Goal: Task Accomplishment & Management: Manage account settings

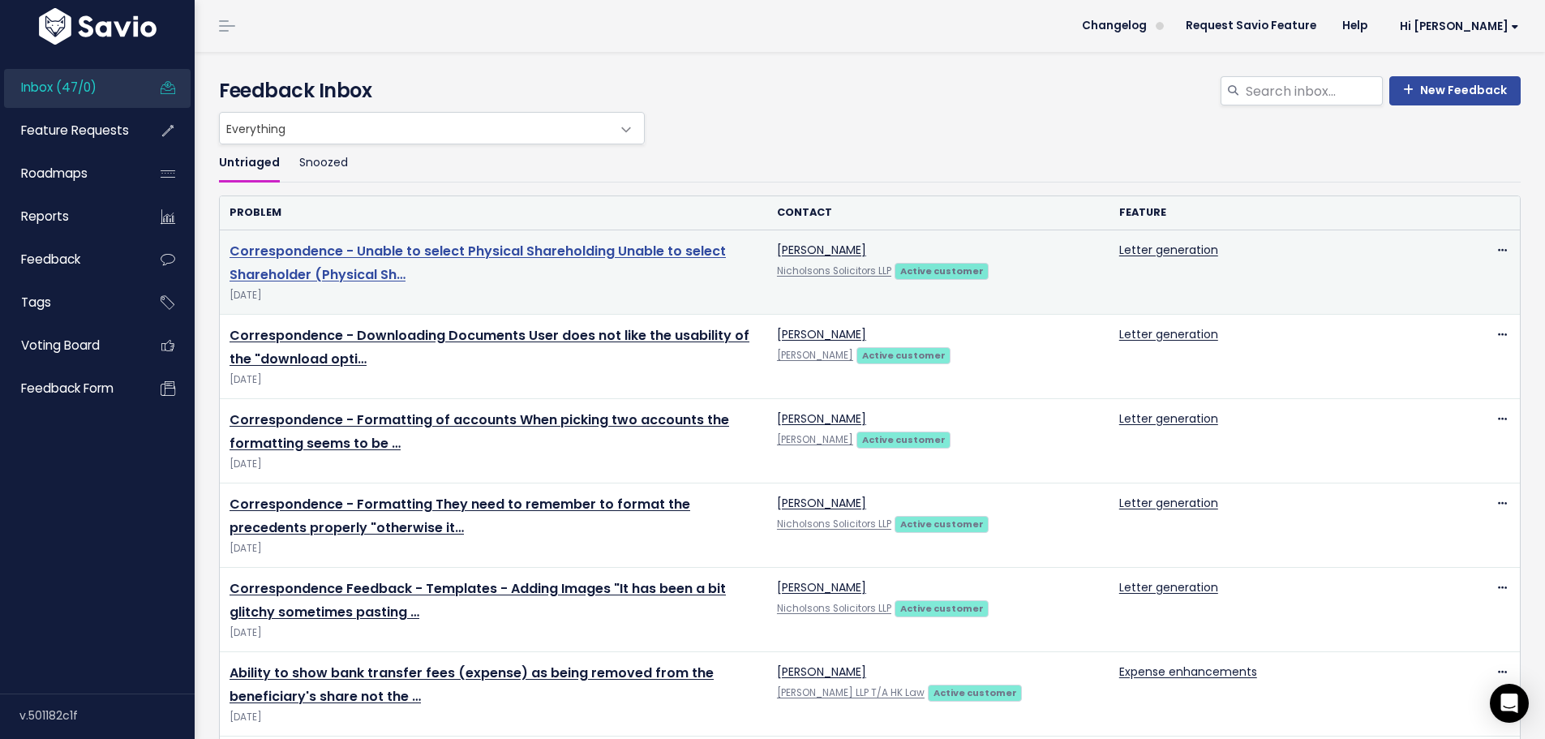
click at [394, 252] on link "Correspondence - Unable to select Physical Shareholding Unable to select Shareh…" at bounding box center [478, 263] width 497 height 42
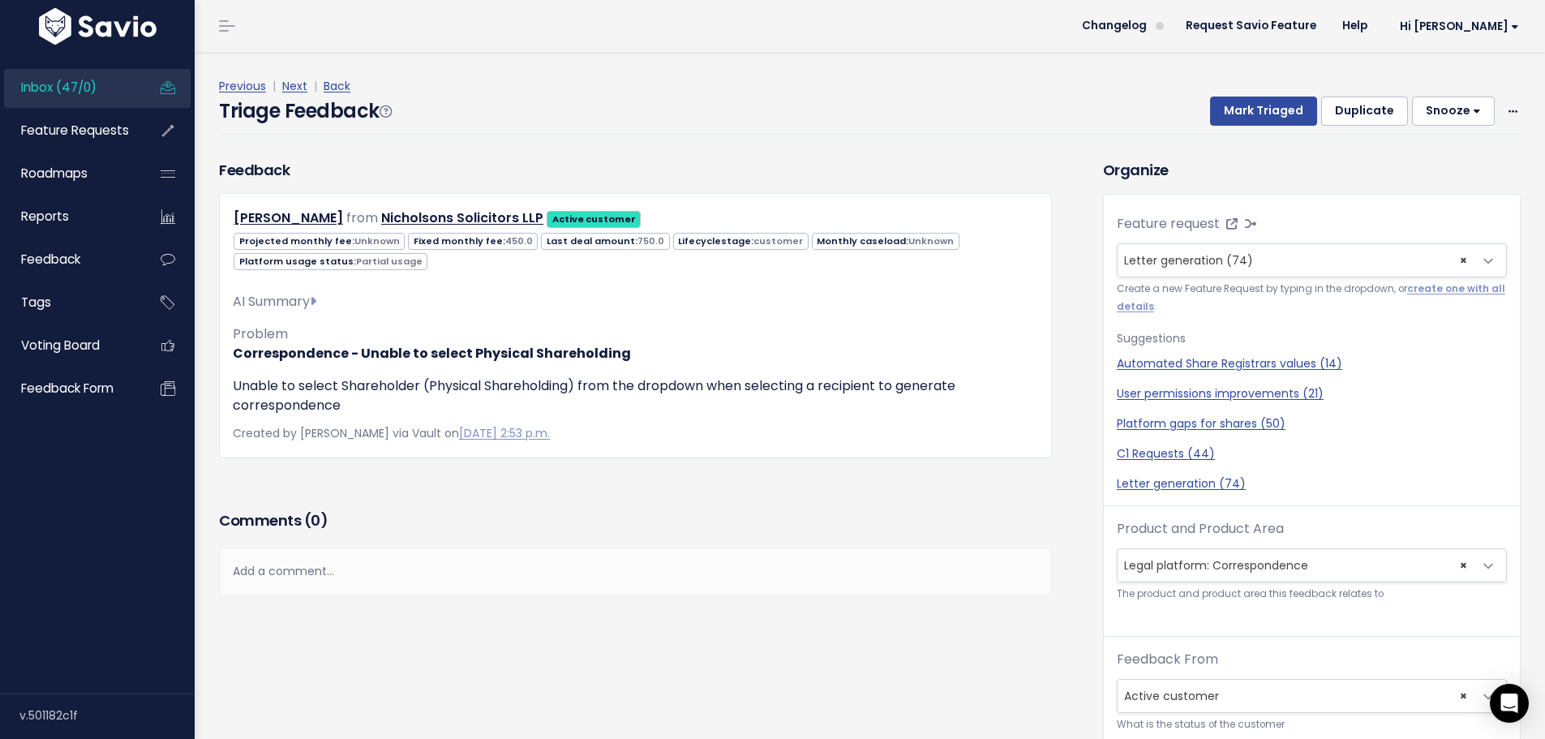
click at [68, 68] on div "Inbox (47/0) Feature Requests Roadmaps Reports" at bounding box center [97, 237] width 195 height 377
